Goal: Find contact information: Find contact information

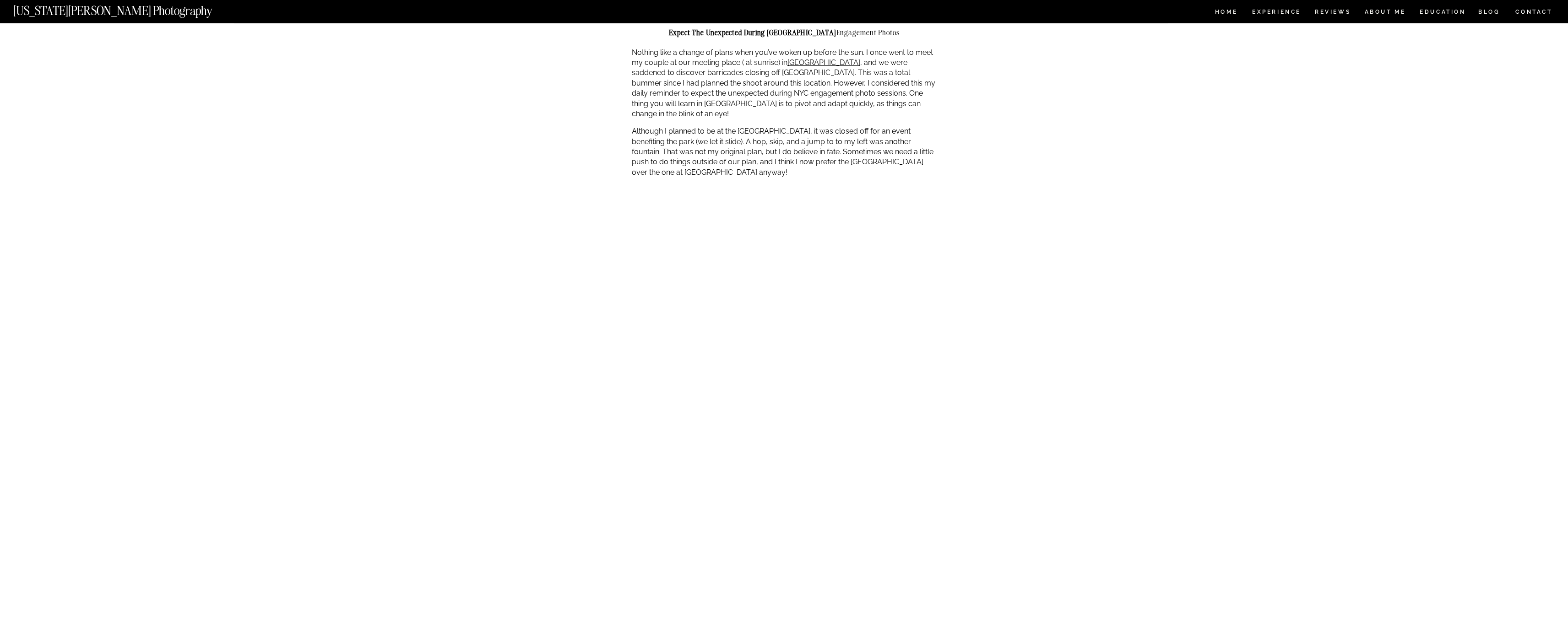
scroll to position [896, 0]
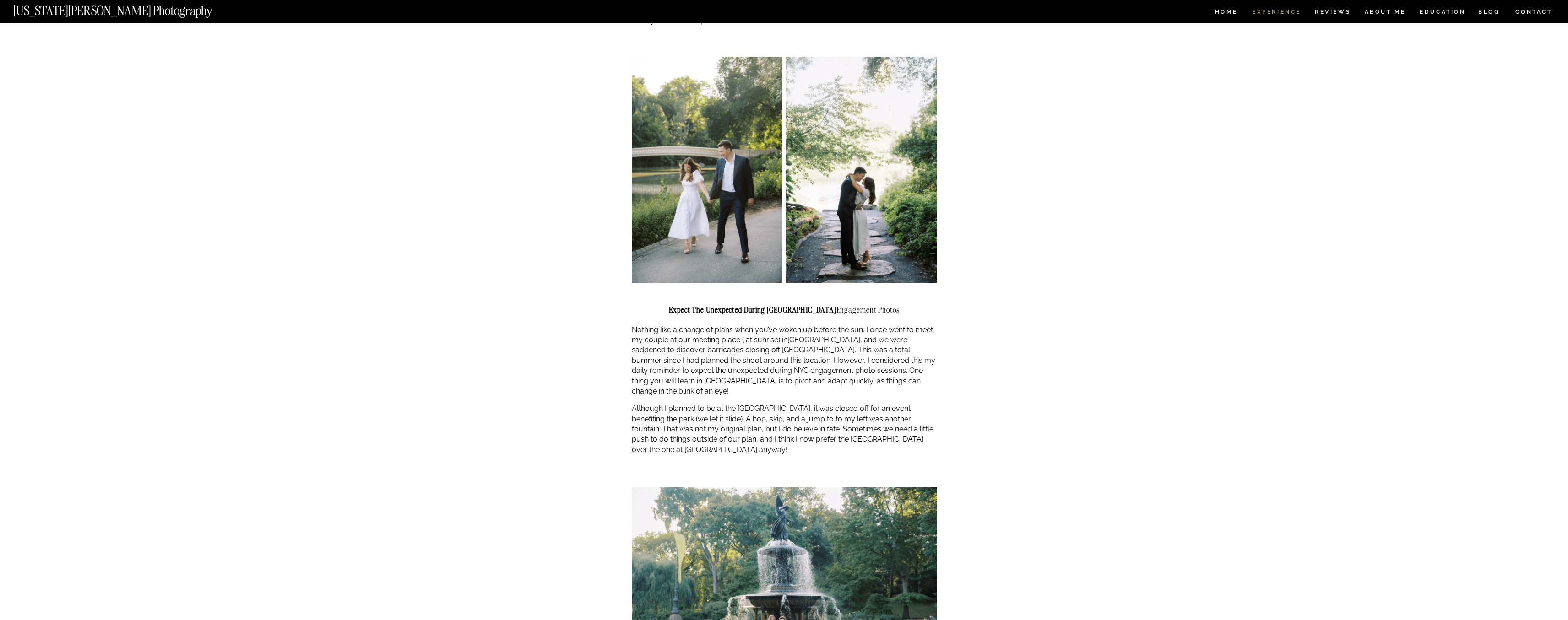
click at [1274, 13] on nav "Experience" at bounding box center [1276, 13] width 48 height 8
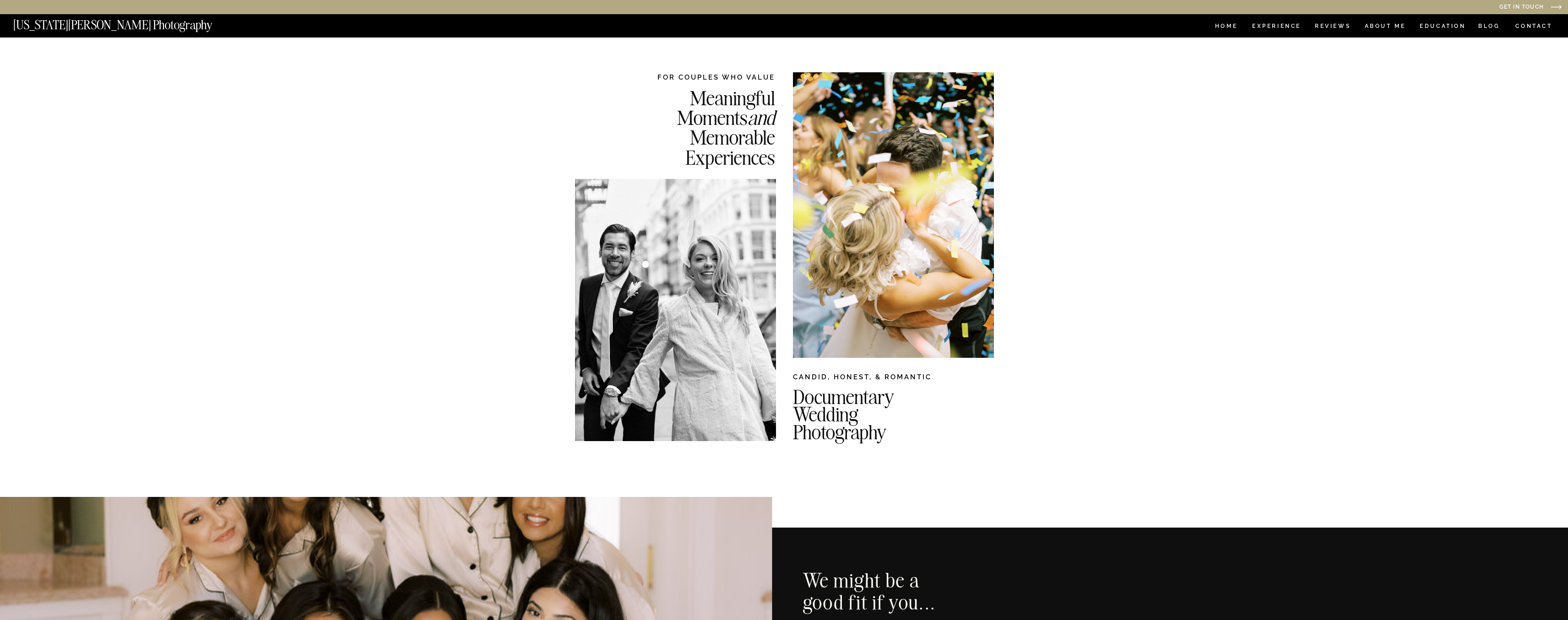
click at [1524, 26] on nav "CONTACT" at bounding box center [1534, 26] width 38 height 10
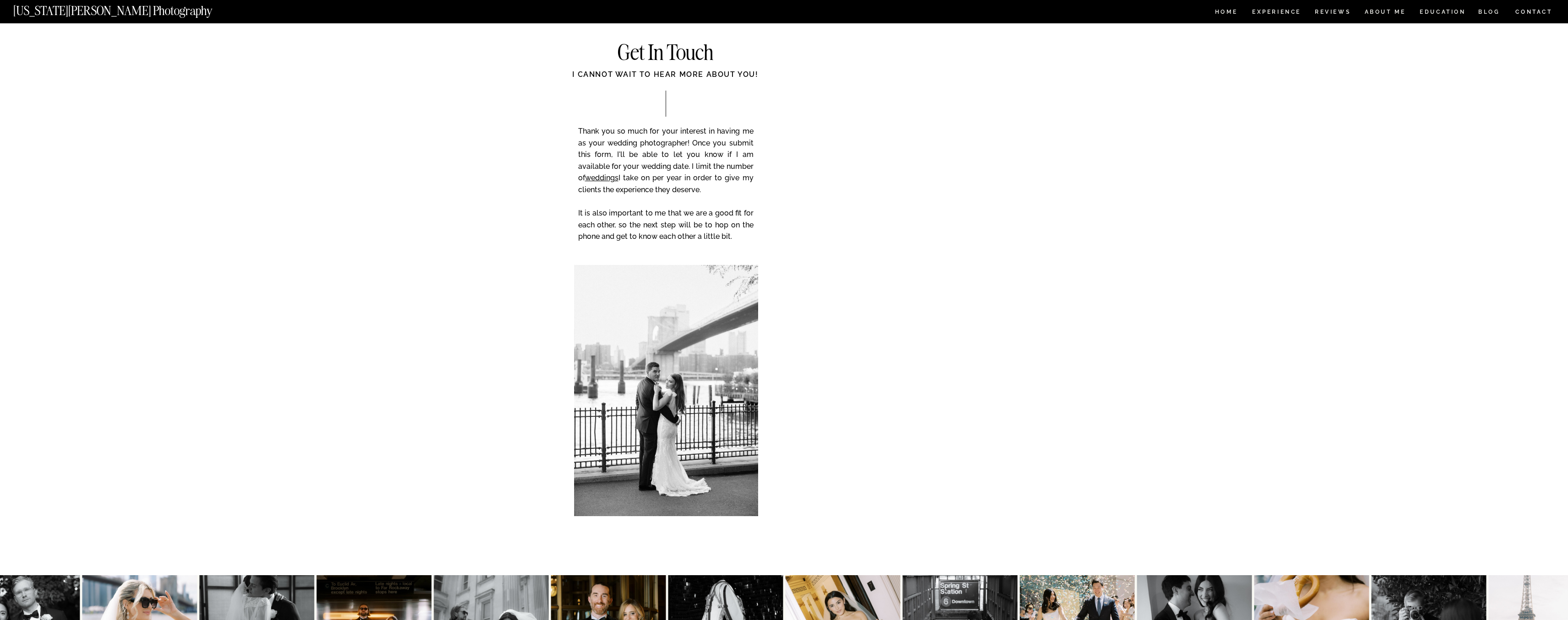
scroll to position [88, 0]
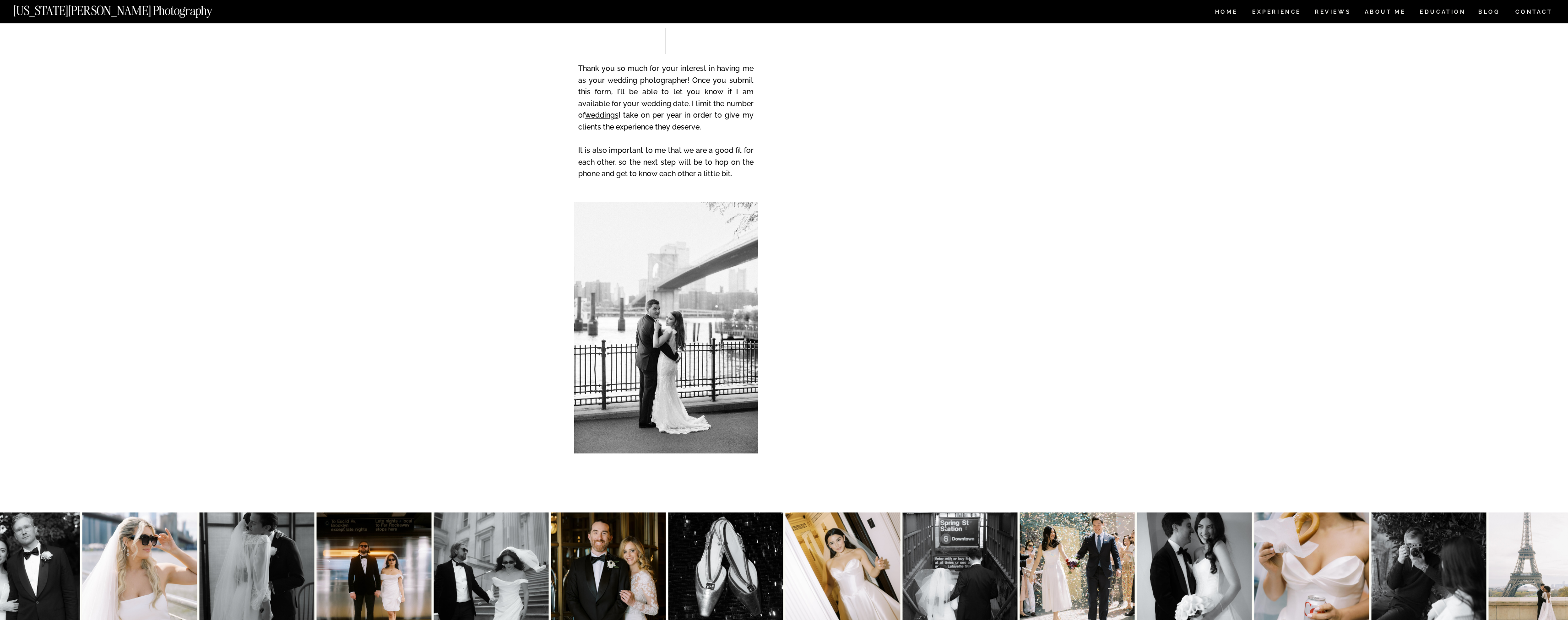
click at [1209, 284] on div "CONTACT BLOG REVIEWS ABOUT ME Experience EDUCATION HOME [US_STATE][PERSON_NAME]…" at bounding box center [784, 350] width 1568 height 876
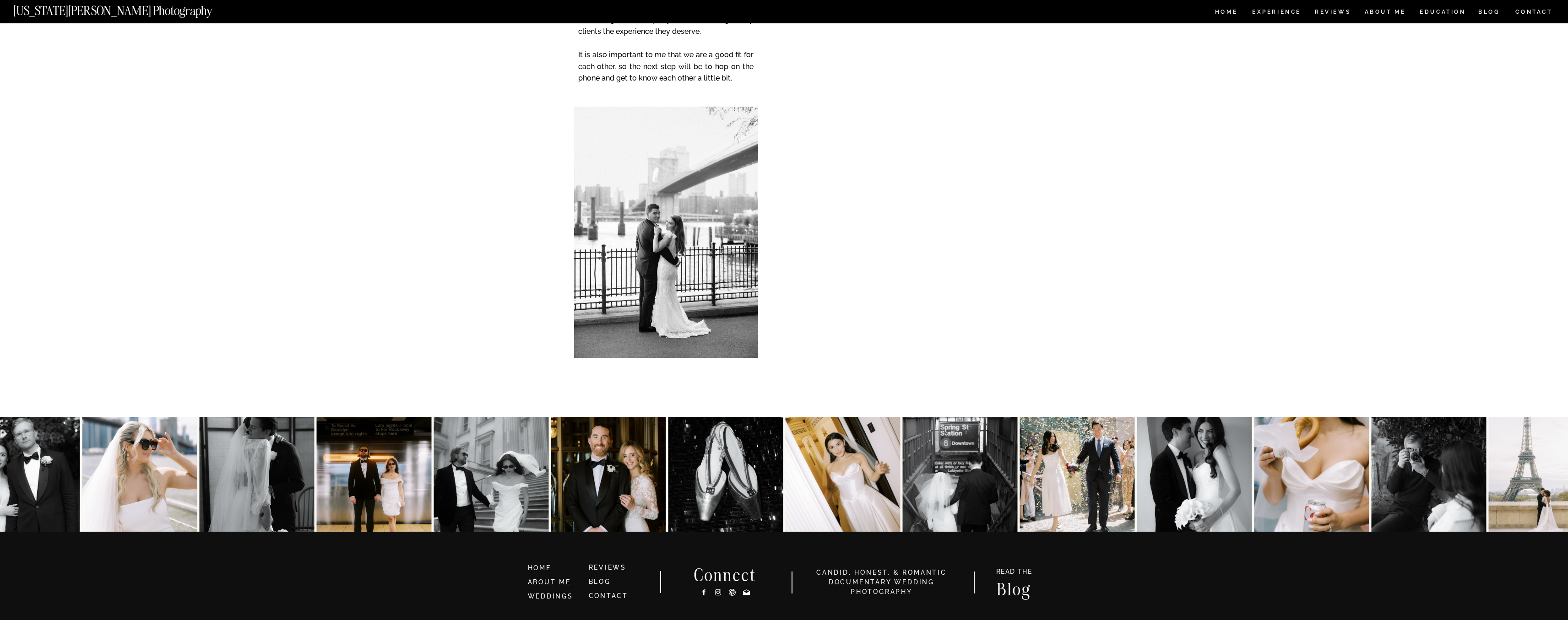
scroll to position [0, 0]
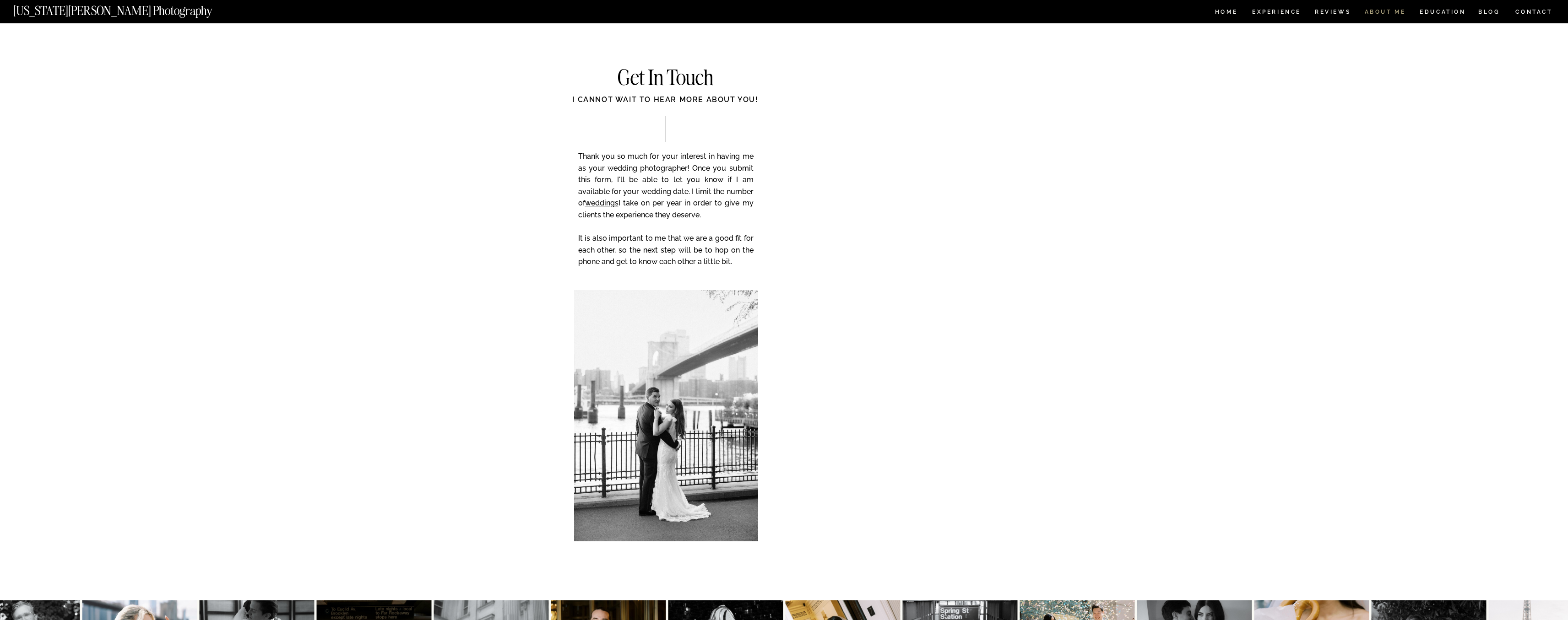
click at [1385, 14] on nav "ABOUT ME" at bounding box center [1385, 13] width 41 height 8
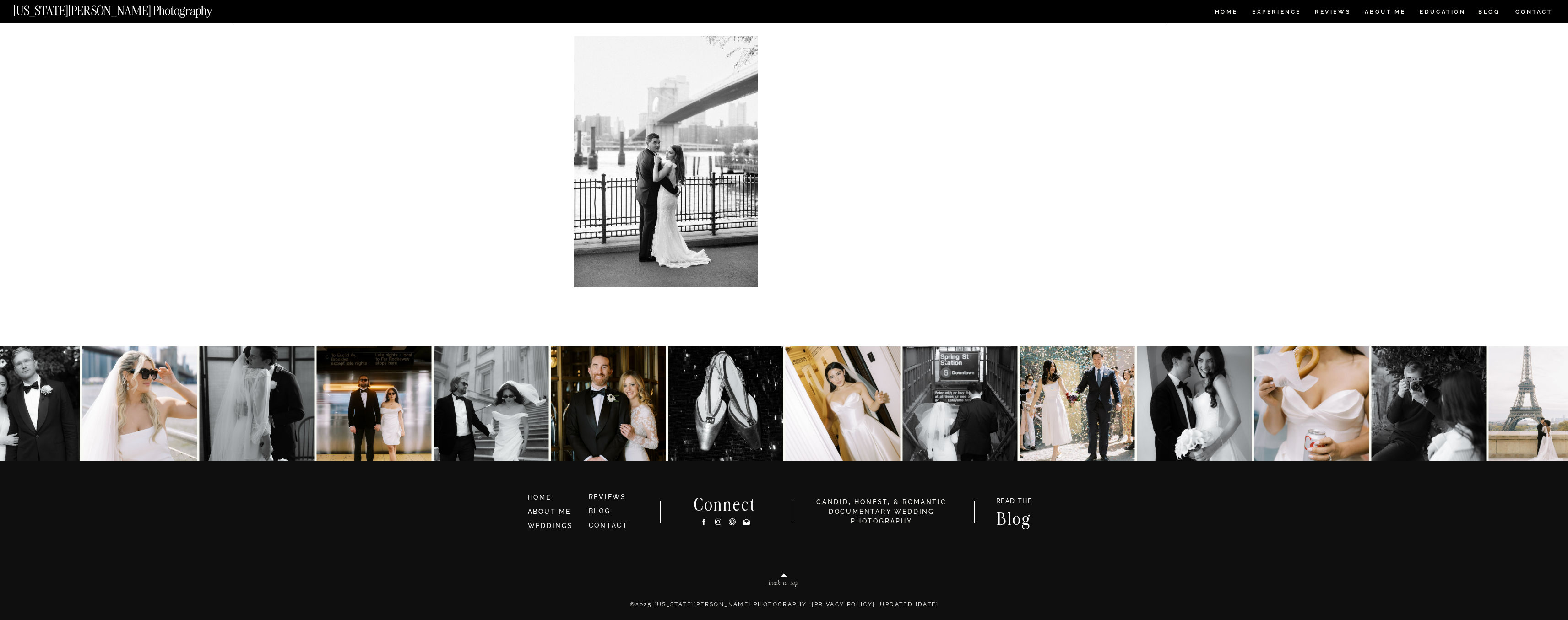
scroll to position [1744, 0]
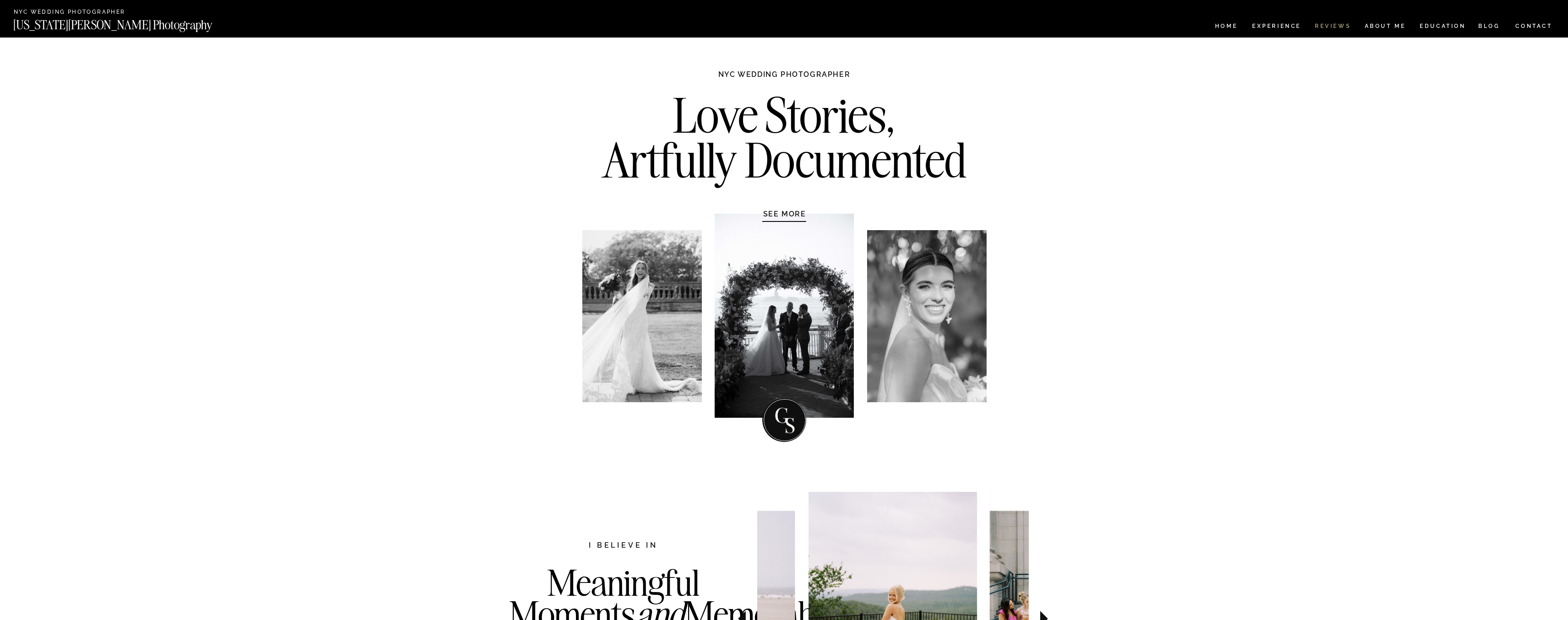
click at [1337, 26] on nav "REVIEWS" at bounding box center [1332, 27] width 34 height 8
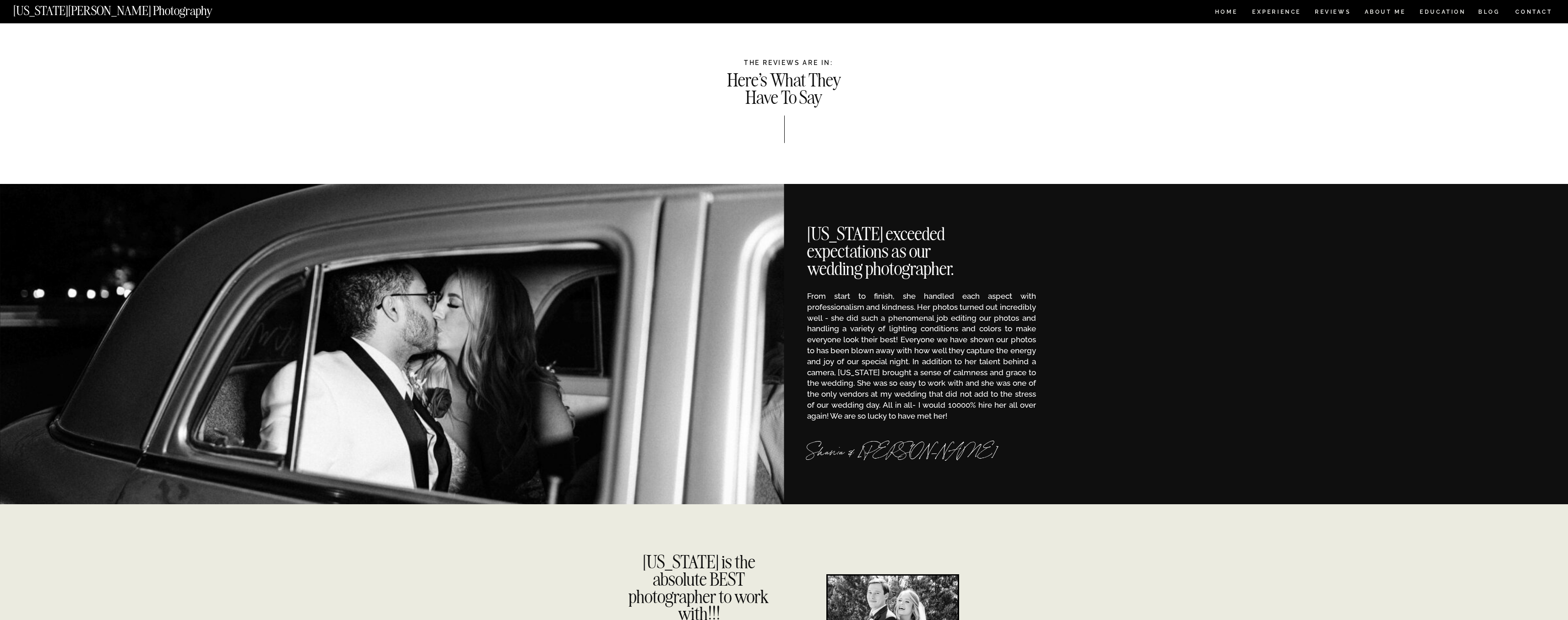
click at [1532, 15] on nav "CONTACT" at bounding box center [1534, 12] width 38 height 10
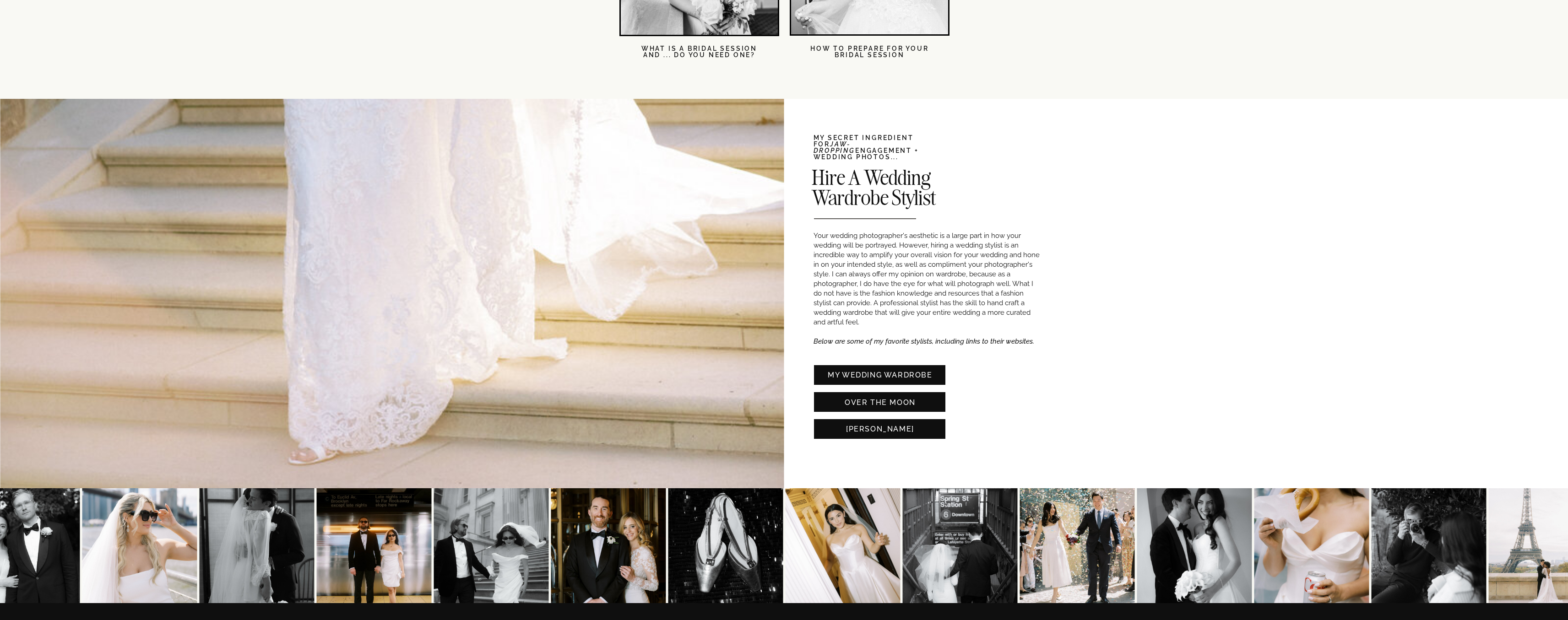
scroll to position [1952, 0]
